Goal: Transaction & Acquisition: Purchase product/service

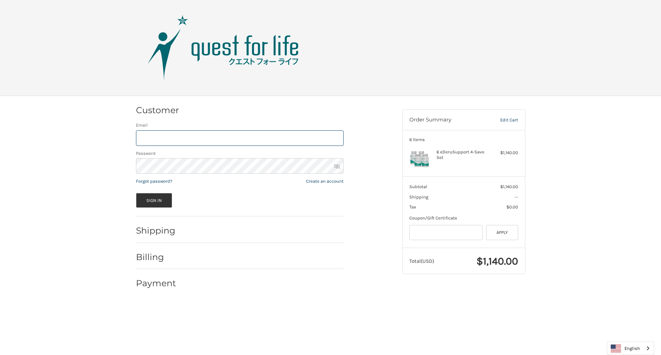
click at [240, 138] on input "Email" at bounding box center [240, 138] width 208 height 15
type input "**********"
click at [154, 200] on button "Sign In" at bounding box center [154, 200] width 37 height 15
